Goal: Answer question/provide support

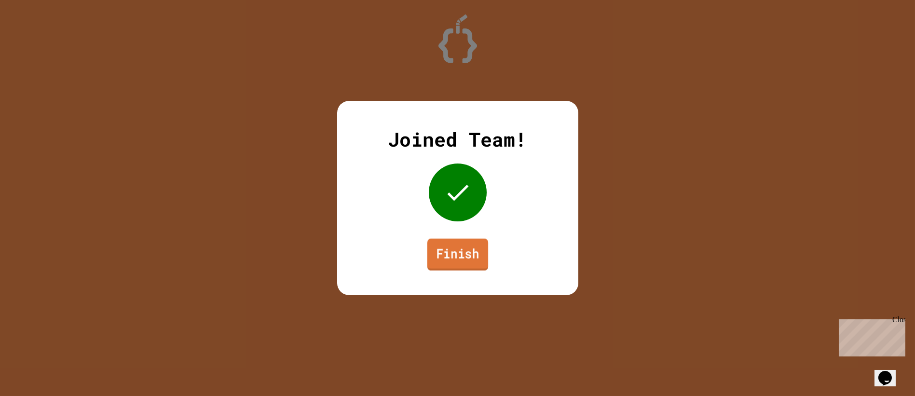
click at [461, 251] on link "Finish" at bounding box center [457, 255] width 61 height 32
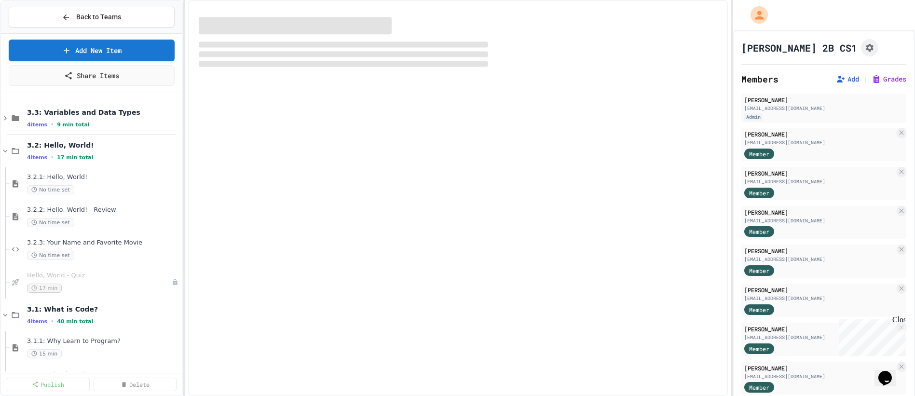
select select "***"
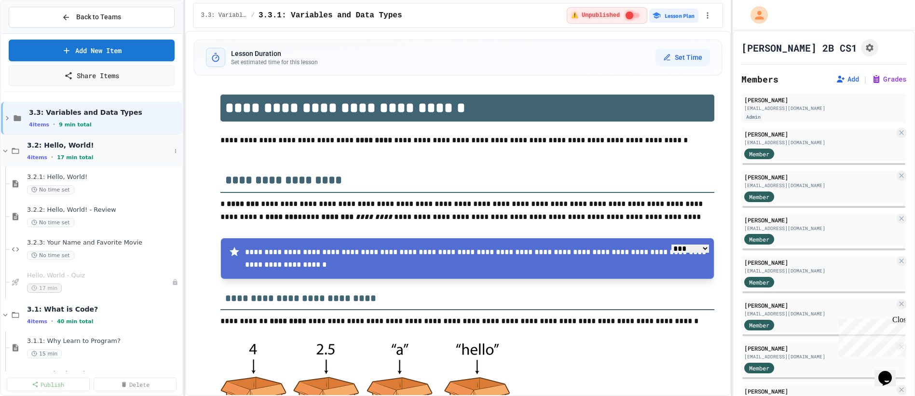
click at [70, 141] on span "3.2: Hello, World!" at bounding box center [99, 145] width 144 height 9
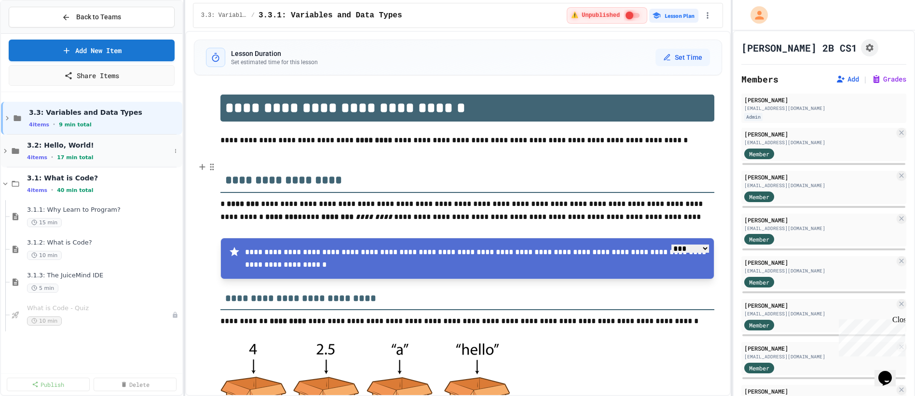
click at [65, 142] on span "3.2: Hello, World!" at bounding box center [99, 145] width 144 height 9
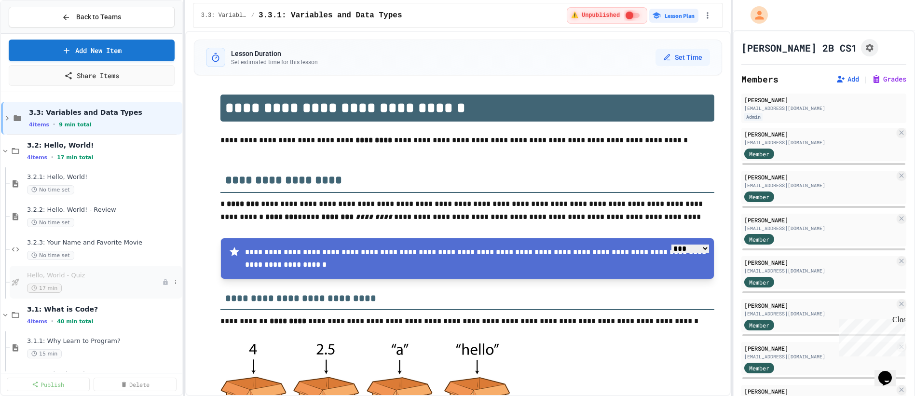
click at [58, 271] on span "Hello, World - Quiz" at bounding box center [94, 275] width 135 height 8
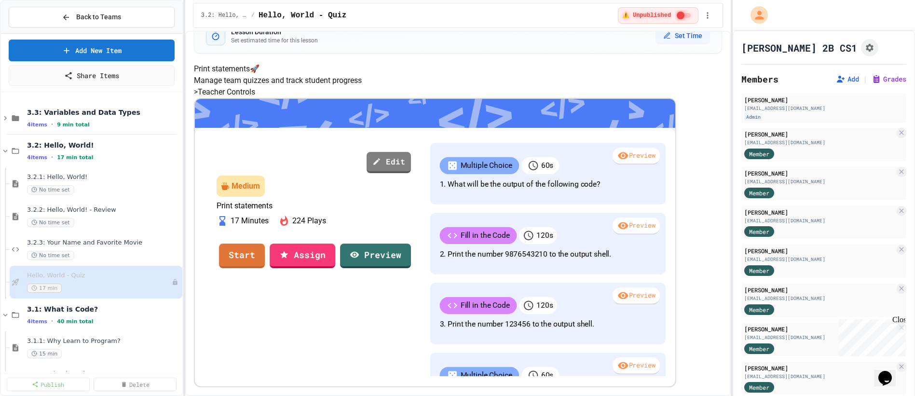
scroll to position [47, 0]
click at [335, 268] on link "Assign" at bounding box center [302, 255] width 65 height 26
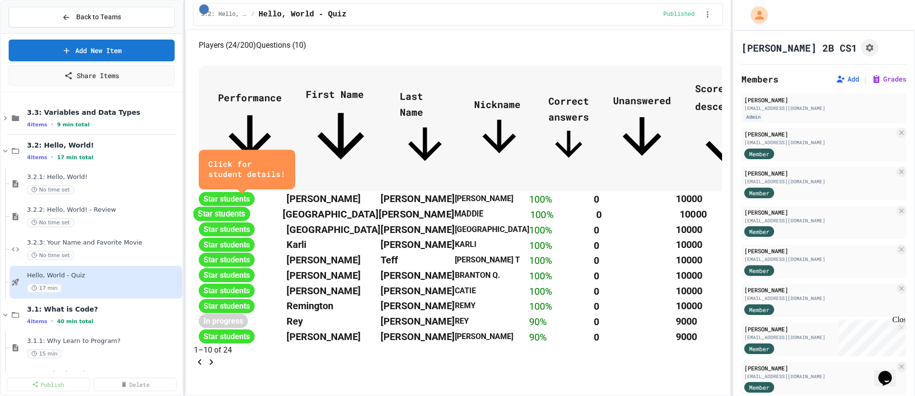
scroll to position [592, 0]
click at [217, 356] on icon "Go to next page" at bounding box center [211, 362] width 12 height 12
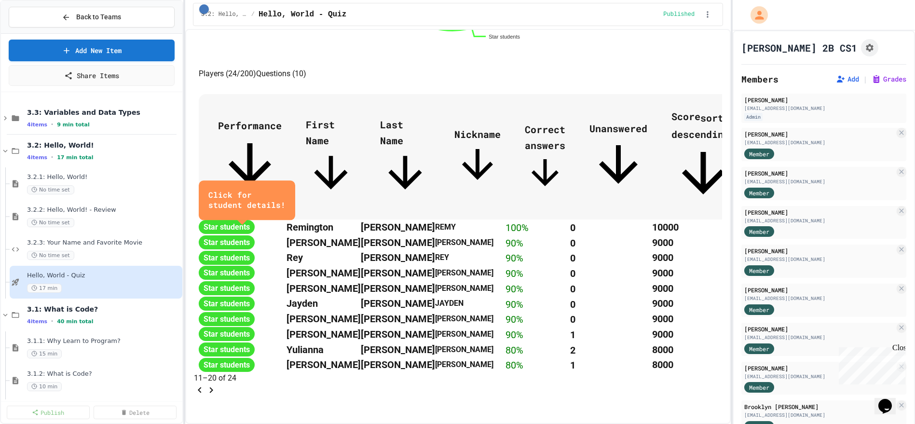
scroll to position [551, 0]
click at [217, 384] on icon "Go to next page" at bounding box center [211, 390] width 12 height 12
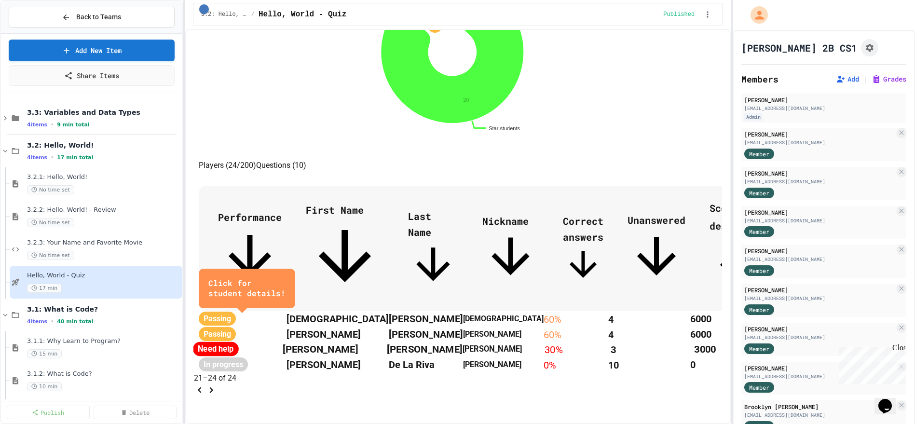
click at [239, 342] on span "Need help" at bounding box center [216, 349] width 46 height 14
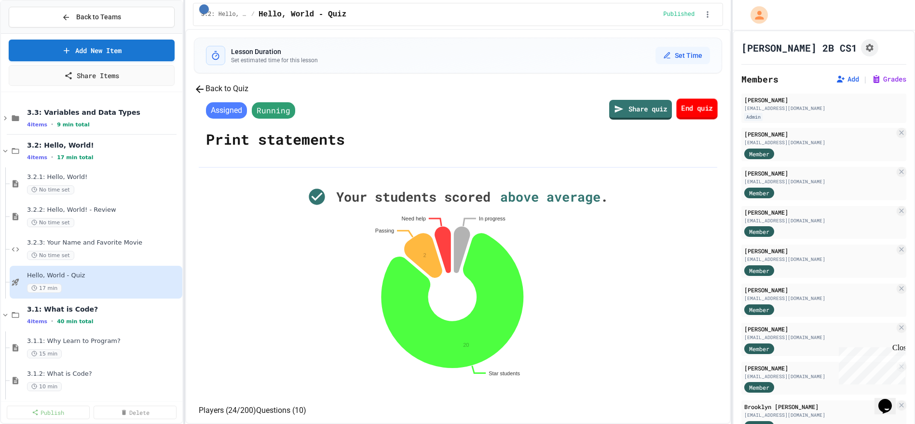
click at [677, 120] on link "End quiz" at bounding box center [697, 109] width 41 height 21
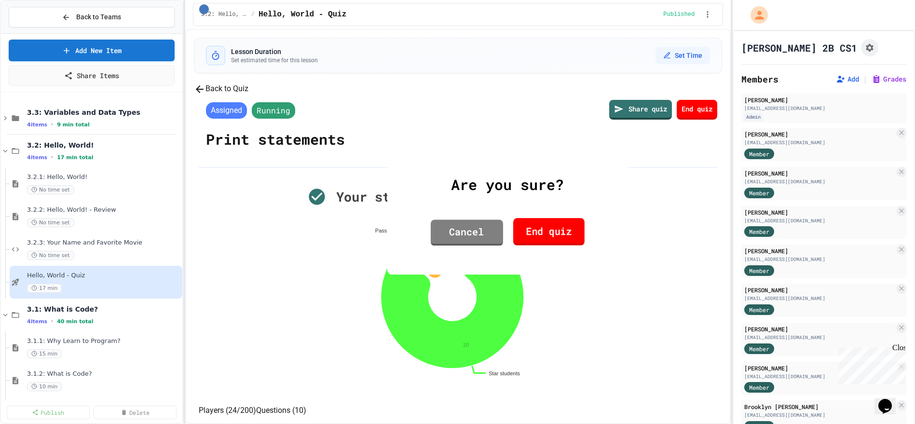
click at [550, 223] on link "End quiz" at bounding box center [548, 231] width 71 height 27
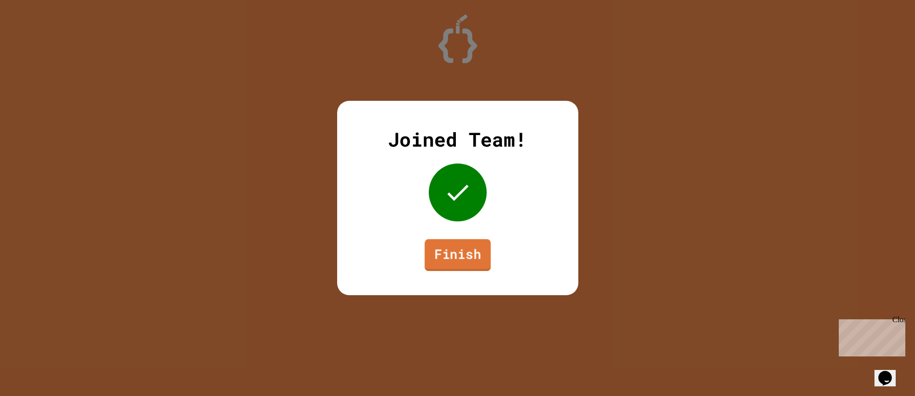
click at [466, 257] on link "Finish" at bounding box center [457, 255] width 66 height 32
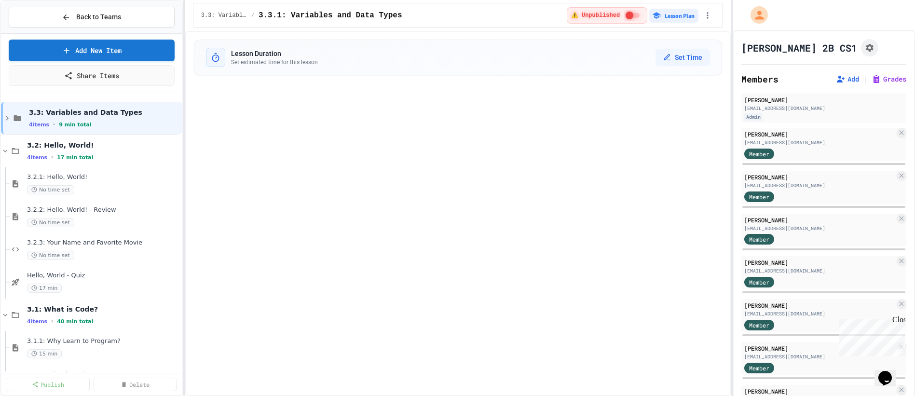
select select "***"
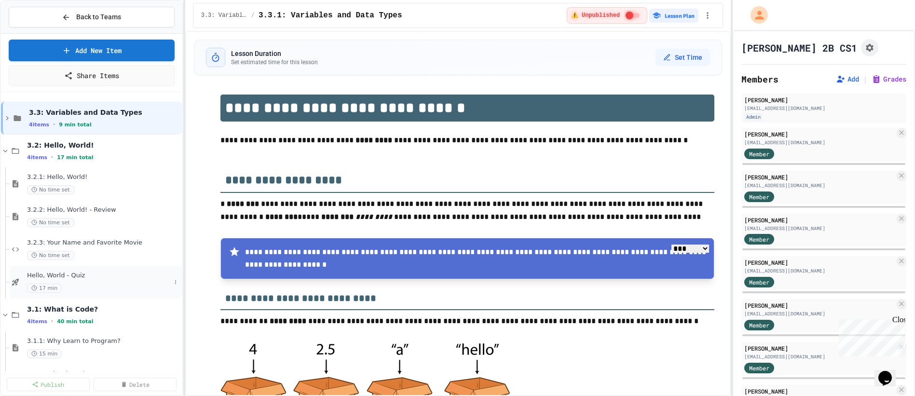
click at [65, 271] on span "Hello, World - Quiz" at bounding box center [99, 275] width 144 height 8
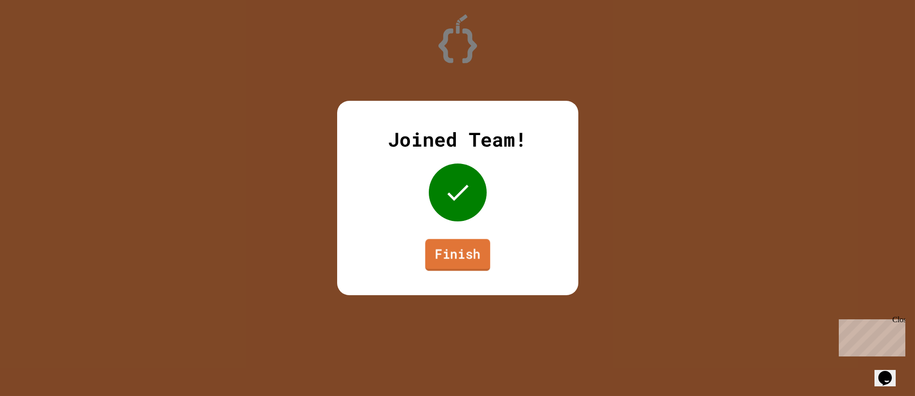
click at [464, 250] on link "Finish" at bounding box center [457, 255] width 65 height 32
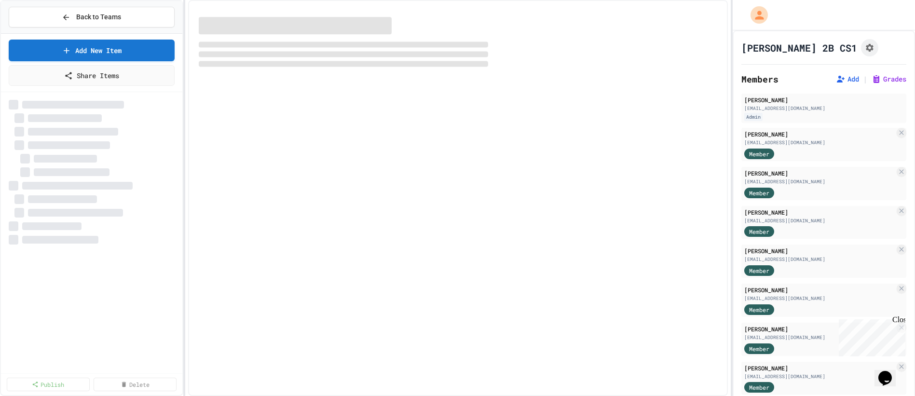
select select "***"
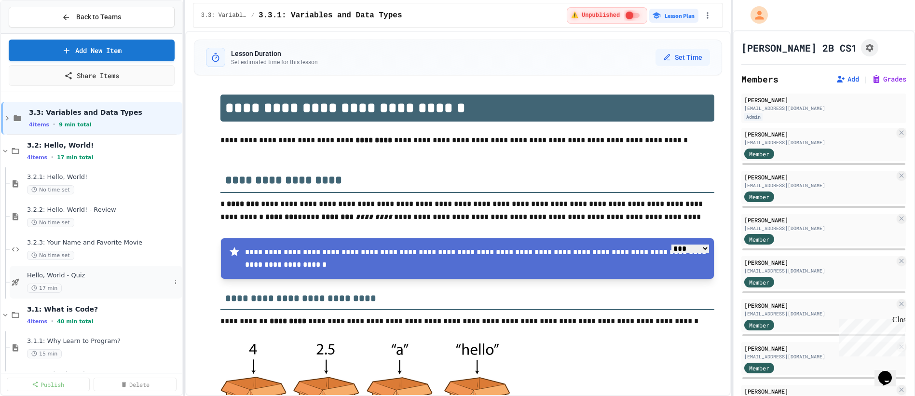
click at [69, 271] on span "Hello, World - Quiz" at bounding box center [99, 275] width 144 height 8
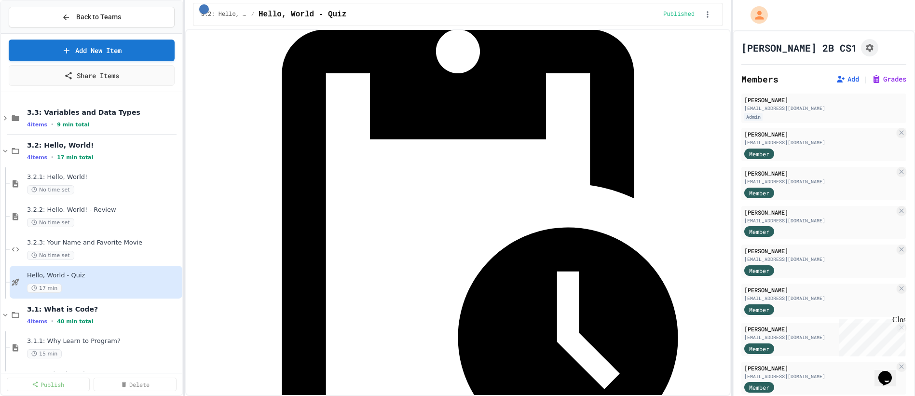
scroll to position [357, 0]
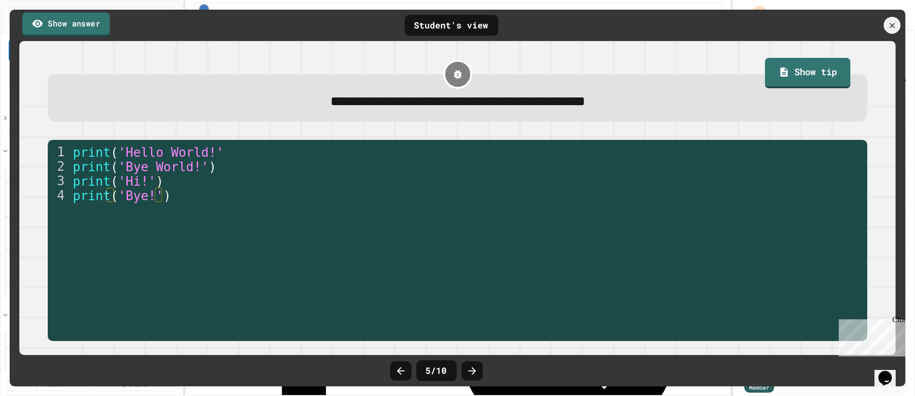
click at [91, 22] on link "Show answer" at bounding box center [66, 24] width 88 height 24
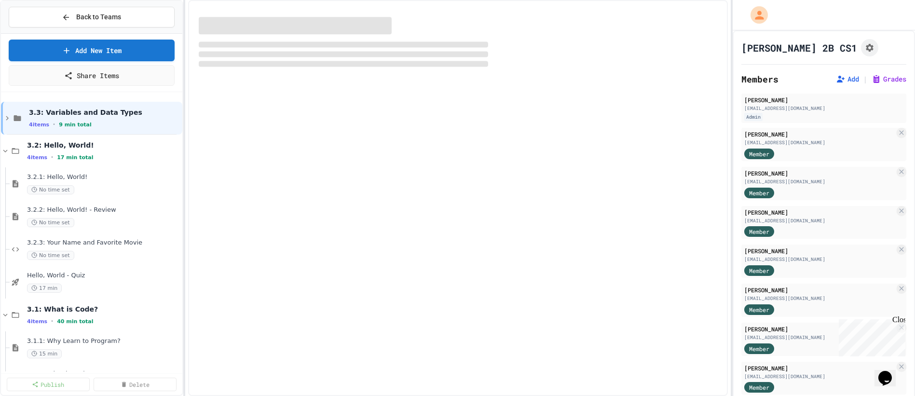
select select "***"
